Goal: Task Accomplishment & Management: Use online tool/utility

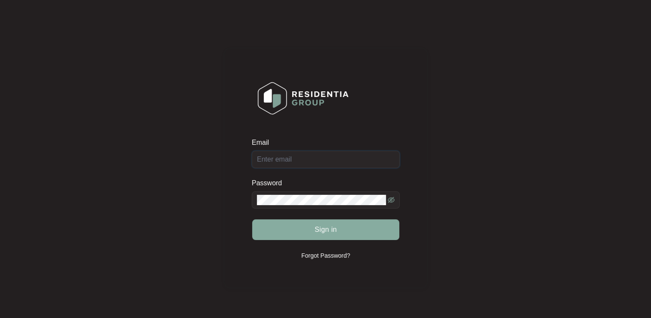
type input "[EMAIL_ADDRESS][DOMAIN_NAME]"
click at [331, 228] on span "Sign in" at bounding box center [326, 229] width 22 height 10
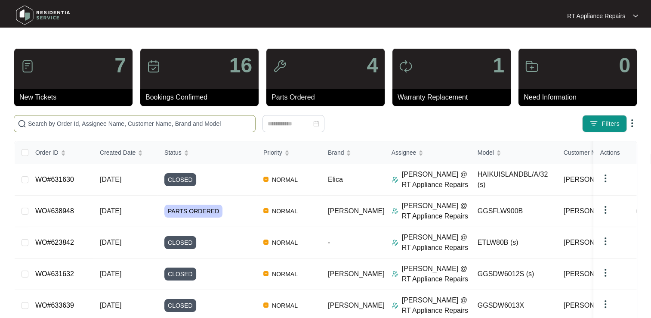
click at [194, 122] on input "text" at bounding box center [140, 123] width 224 height 9
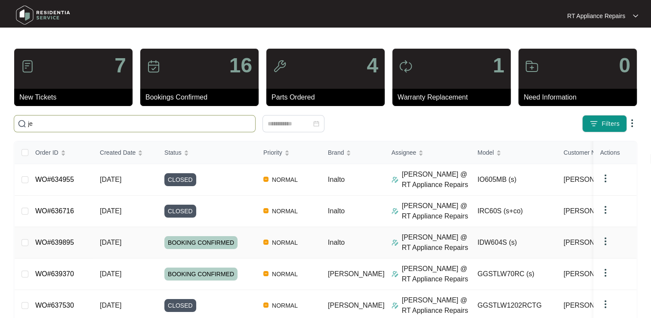
type input "je"
click at [60, 243] on link "WO#639895" at bounding box center [54, 241] width 39 height 7
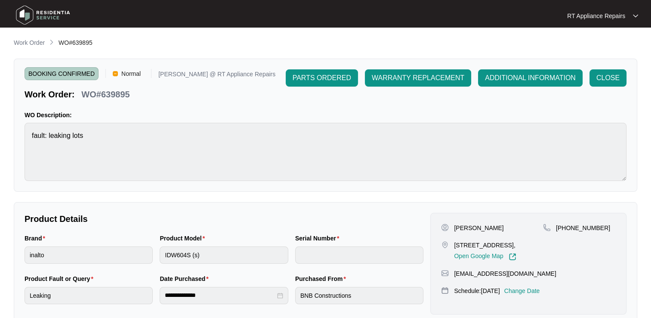
click at [601, 20] on p "RT Appliance Repairs" at bounding box center [596, 16] width 58 height 9
click at [594, 43] on p "Log Out" at bounding box center [609, 45] width 43 height 9
